Goal: Information Seeking & Learning: Compare options

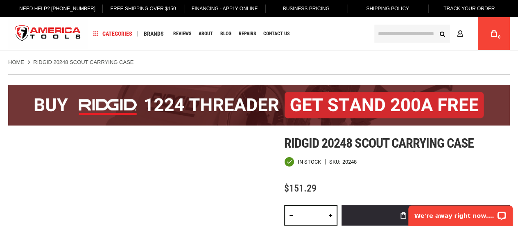
click at [222, 132] on div at bounding box center [259, 104] width 502 height 61
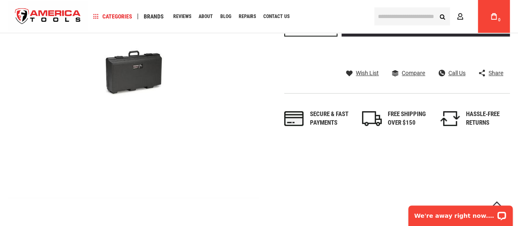
scroll to position [205, 0]
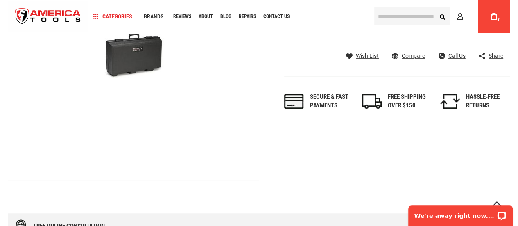
click at [293, 145] on div "Skip to the end of the images gallery Skip to the beginning of the images galle…" at bounding box center [259, 55] width 502 height 251
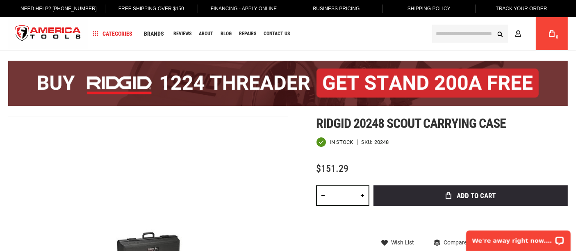
scroll to position [6, 0]
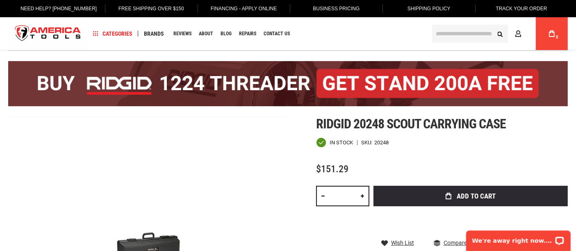
click at [411, 120] on span "Ridgid 20248 scout carrying case" at bounding box center [411, 124] width 190 height 16
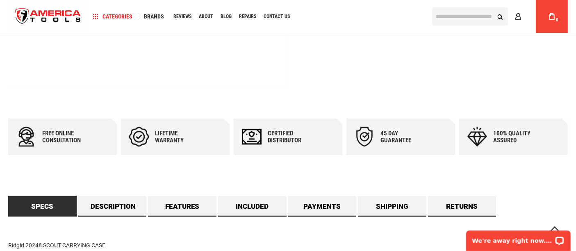
scroll to position [416, 0]
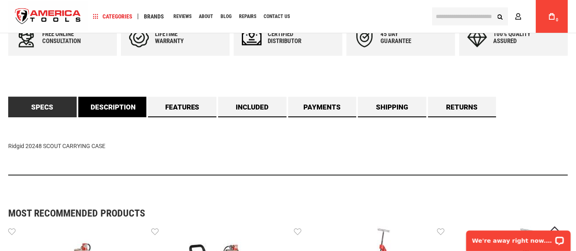
click at [114, 105] on link "Description" at bounding box center [112, 107] width 68 height 20
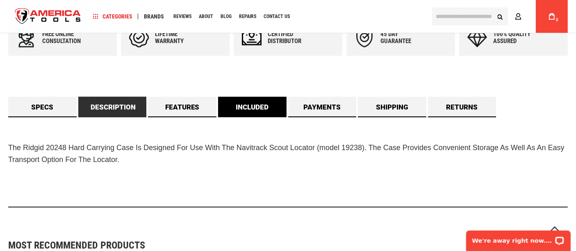
click at [276, 99] on link "Included" at bounding box center [252, 107] width 68 height 20
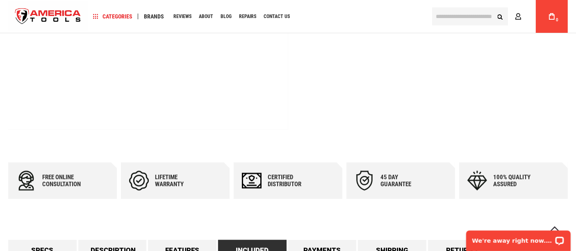
scroll to position [182, 0]
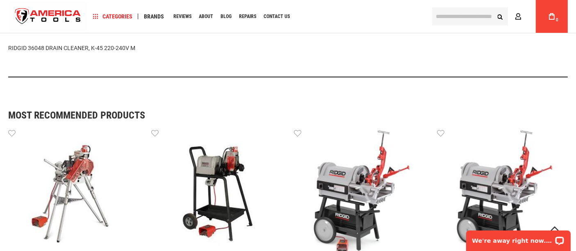
scroll to position [728, 0]
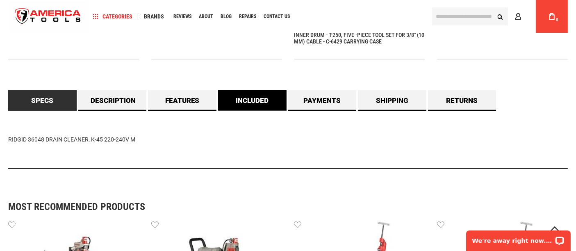
click at [270, 95] on link "Included" at bounding box center [252, 100] width 68 height 20
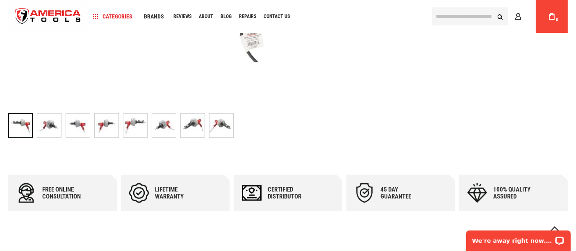
scroll to position [273, 0]
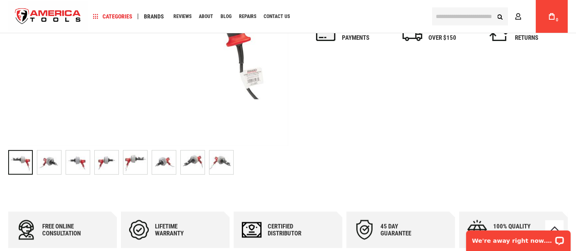
click at [220, 154] on img "RIDGID 36048 DRAIN CLEANER, K-45 220-240V M" at bounding box center [221, 162] width 24 height 24
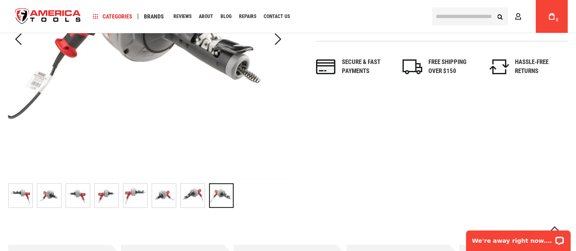
scroll to position [318, 0]
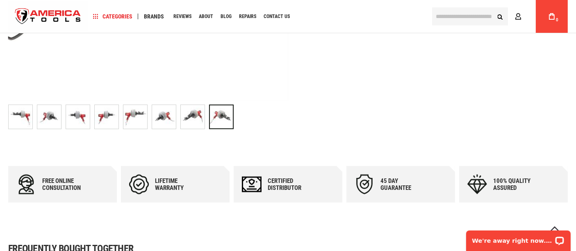
click at [198, 122] on img "RIDGID 36048 DRAIN CLEANER, K-45 220-240V M" at bounding box center [193, 117] width 24 height 24
click at [167, 121] on img "RIDGID 36048 DRAIN CLEANER, K-45 220-240V M" at bounding box center [164, 117] width 24 height 24
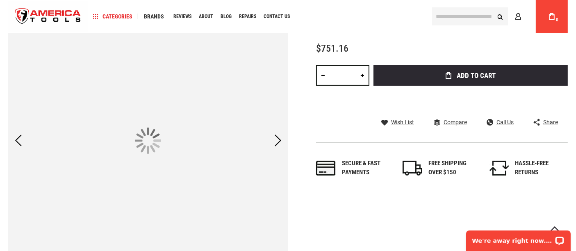
scroll to position [136, 0]
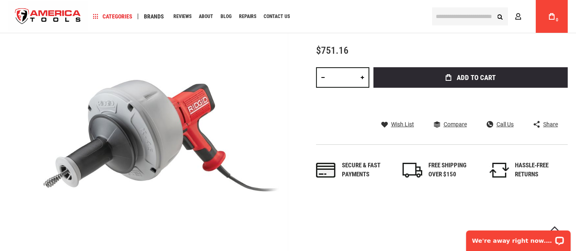
click at [346, 215] on div "Skip to the end of the images gallery Skip to the beginning of the images galle…" at bounding box center [287, 158] width 559 height 313
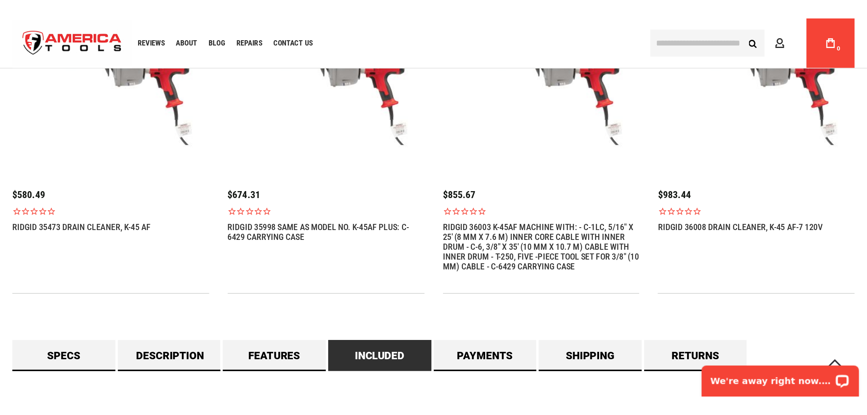
scroll to position [549, 0]
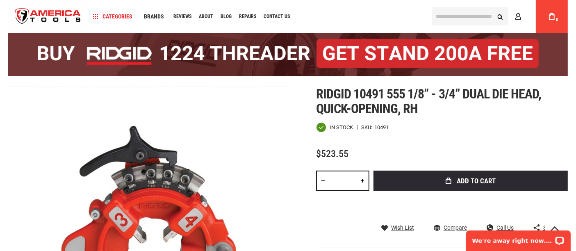
click at [493, 113] on h1 "Ridgid 10491 555 1/8” - 3/4” dual die head, quick-opening, rh" at bounding box center [442, 101] width 252 height 30
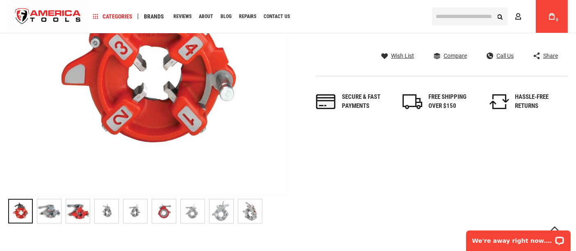
scroll to position [235, 0]
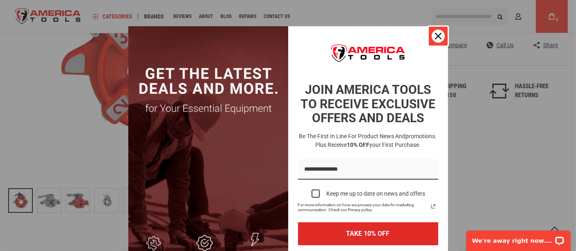
click at [431, 35] on div "Close" at bounding box center [437, 36] width 13 height 13
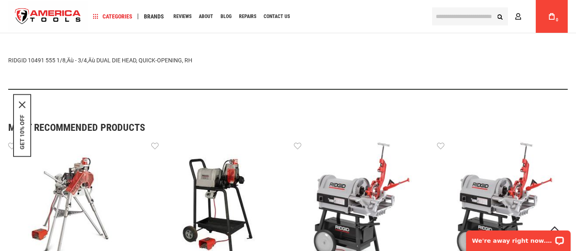
scroll to position [462, 0]
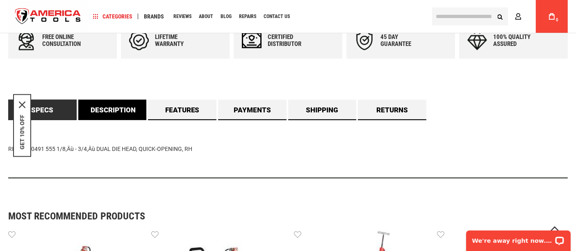
click at [124, 113] on link "Description" at bounding box center [112, 110] width 68 height 20
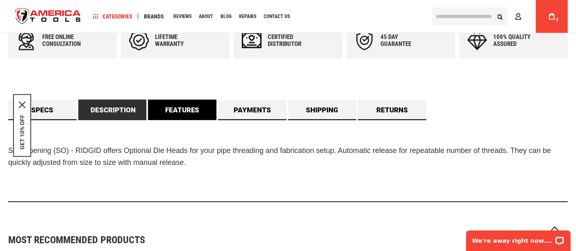
click at [170, 104] on link "Features" at bounding box center [182, 110] width 68 height 20
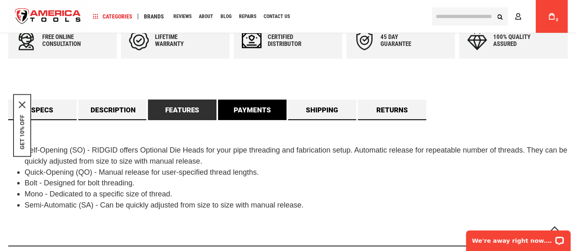
click at [234, 105] on link "Payments" at bounding box center [252, 110] width 68 height 20
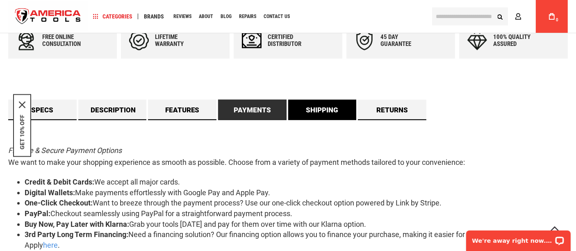
click at [306, 111] on link "Shipping" at bounding box center [322, 110] width 68 height 20
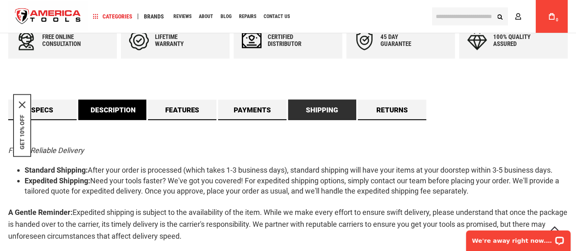
click at [102, 109] on link "Description" at bounding box center [112, 110] width 68 height 20
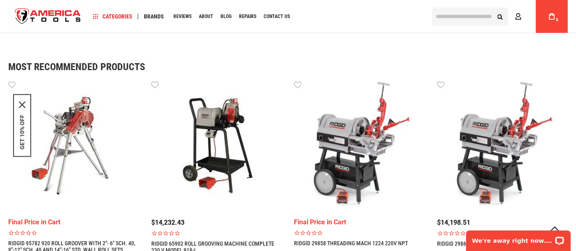
scroll to position [637, 0]
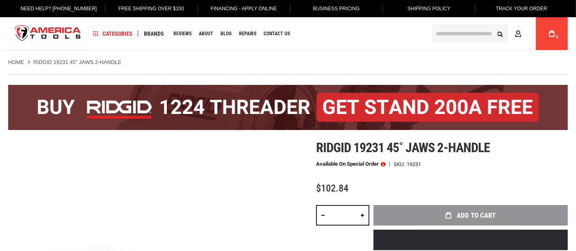
drag, startPoint x: 0, startPoint y: 0, endPoint x: 238, endPoint y: 132, distance: 271.8
click at [238, 132] on div at bounding box center [287, 107] width 559 height 66
